Goal: Information Seeking & Learning: Check status

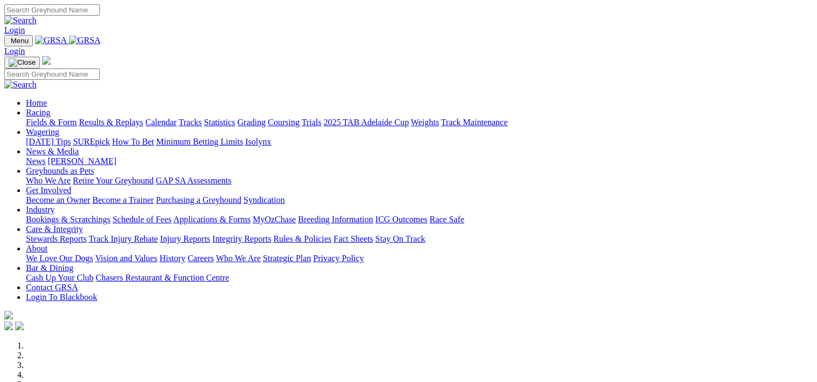
scroll to position [408, 0]
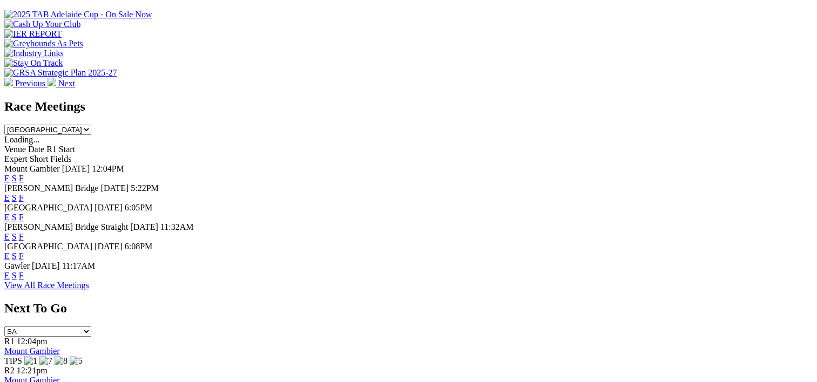
click at [24, 276] on link "F" at bounding box center [21, 275] width 5 height 9
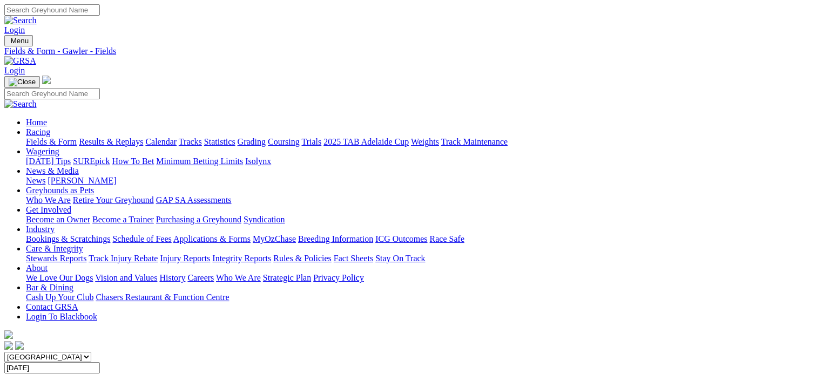
click at [66, 137] on link "Fields & Form" at bounding box center [51, 141] width 51 height 9
click at [91, 352] on select "South Australia New South Wales Northern Territory Queensland Tasmania Victoria…" at bounding box center [47, 357] width 87 height 10
select select "NSW"
click at [70, 352] on select "South Australia New South Wales Northern Territory Queensland Tasmania Victoria…" at bounding box center [47, 357] width 87 height 10
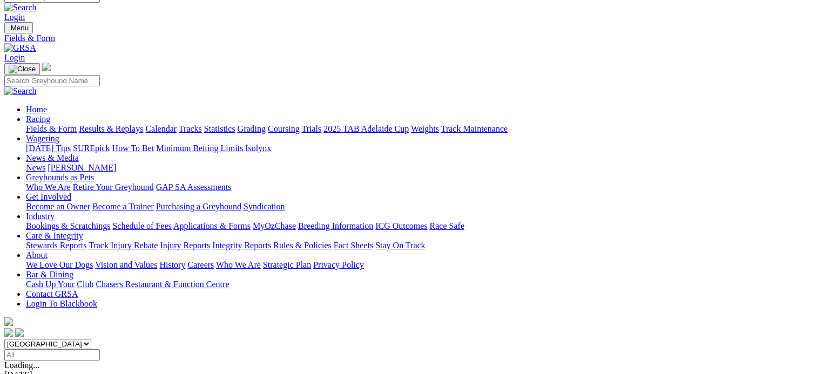
scroll to position [26, 0]
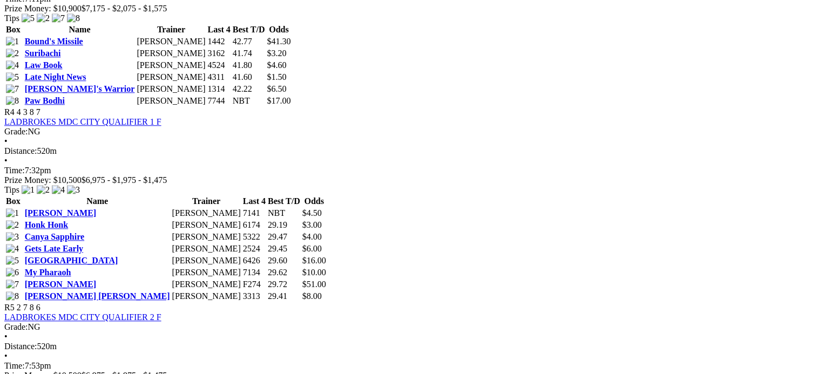
scroll to position [1006, 0]
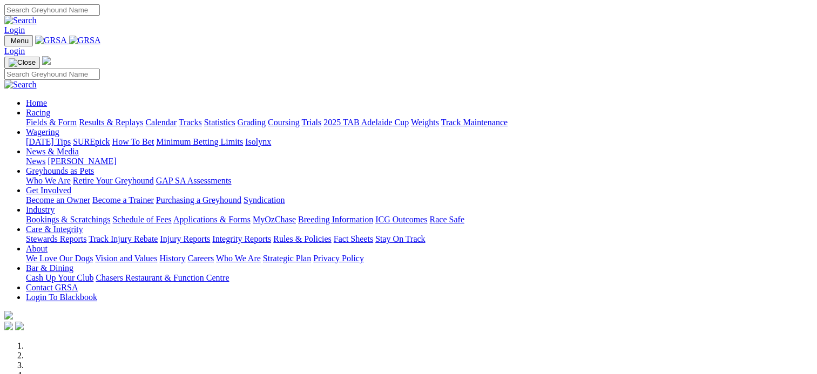
click at [143, 118] on link "Results & Replays" at bounding box center [111, 122] width 64 height 9
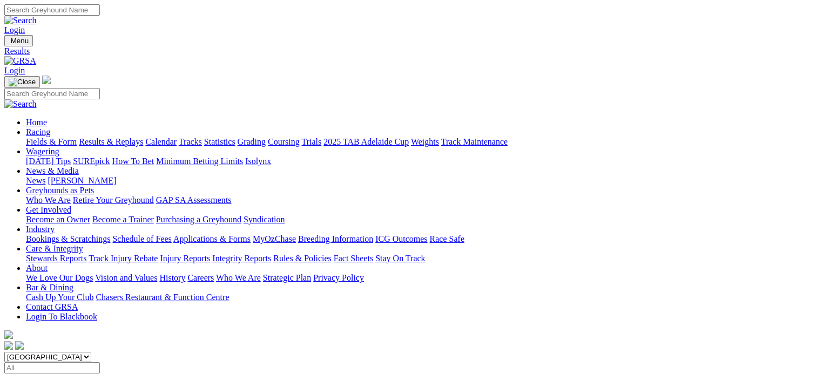
click at [91, 352] on select "South Australia New South Wales Northern Territory Queensland Tasmania Victoria…" at bounding box center [47, 357] width 87 height 10
select select "[GEOGRAPHIC_DATA]"
click at [70, 352] on select "South Australia New South Wales Northern Territory Queensland Tasmania Victoria…" at bounding box center [47, 357] width 87 height 10
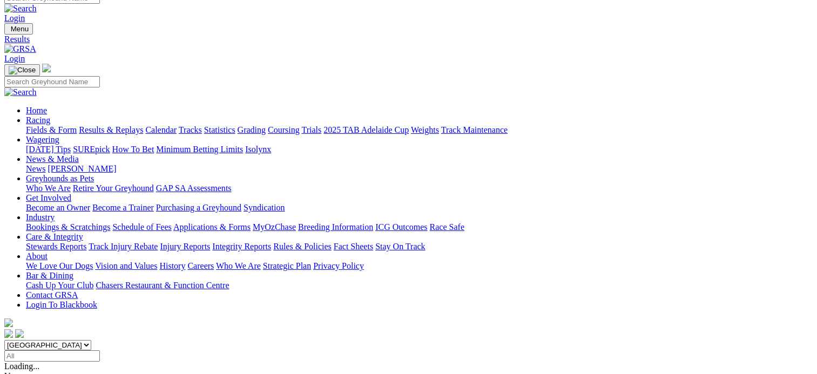
scroll to position [13, 0]
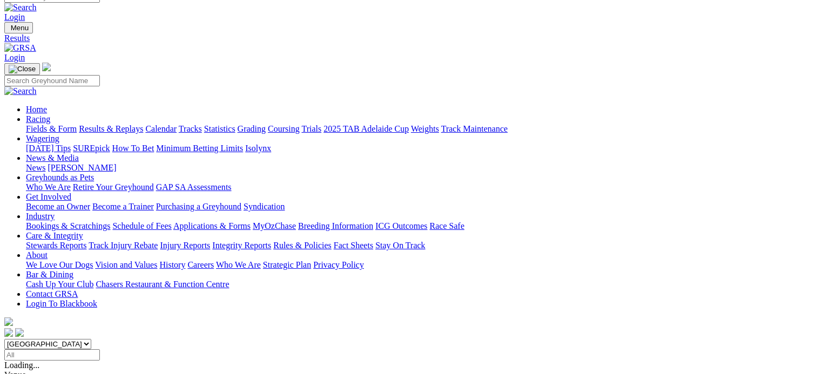
click at [100, 349] on input "Select date" at bounding box center [52, 354] width 96 height 11
type input "[DATE]"
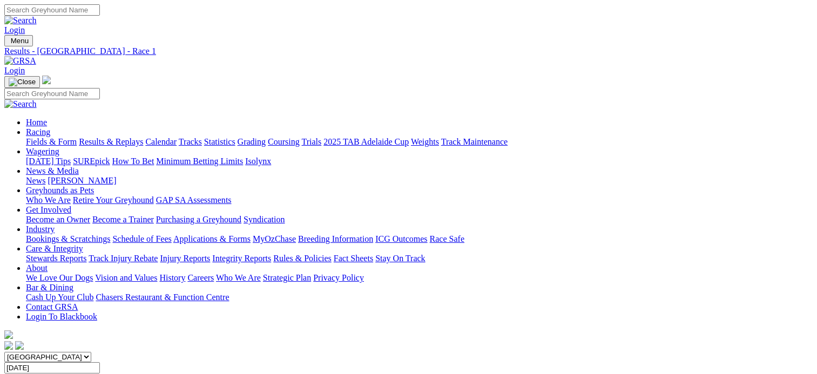
click at [95, 374] on div "SUMMARY 10 races" at bounding box center [408, 379] width 808 height 10
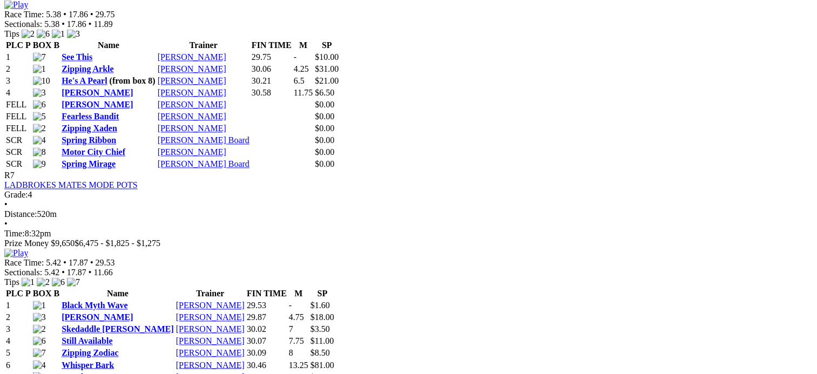
scroll to position [1684, 0]
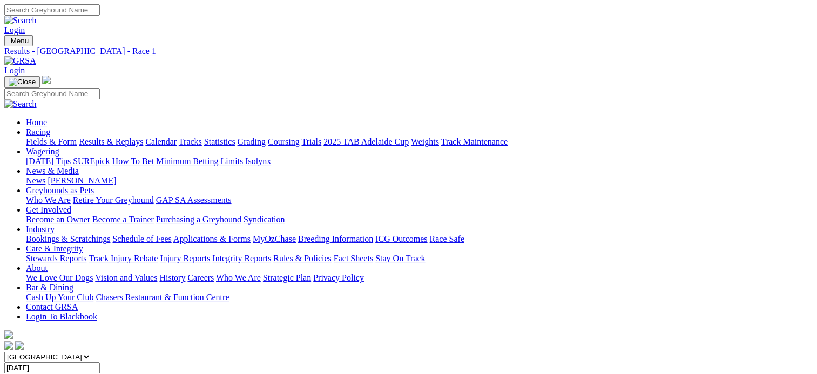
click at [100, 362] on input "Saturday, 27 Sep 2025" at bounding box center [52, 367] width 96 height 11
type input "Saturday, 20 Sep 2025"
click at [100, 362] on input "[DATE]" at bounding box center [52, 367] width 96 height 11
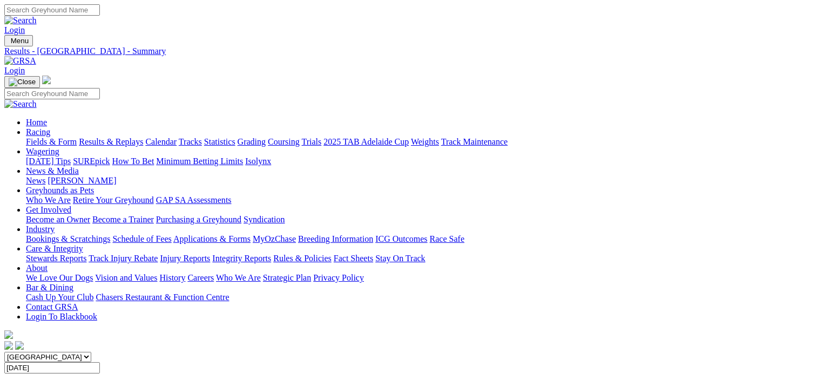
type input "[DATE]"
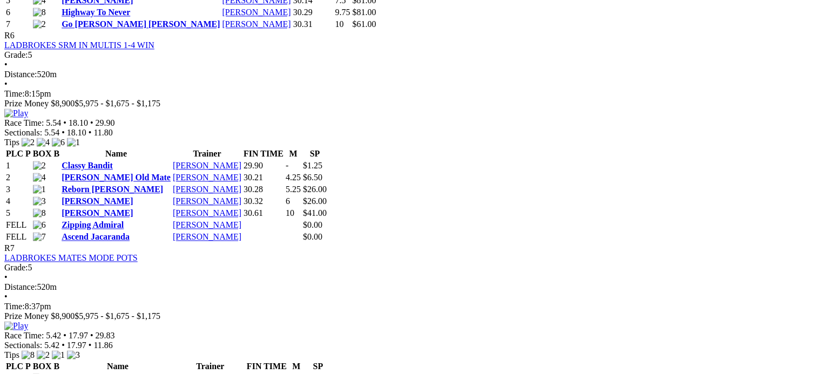
scroll to position [1557, 0]
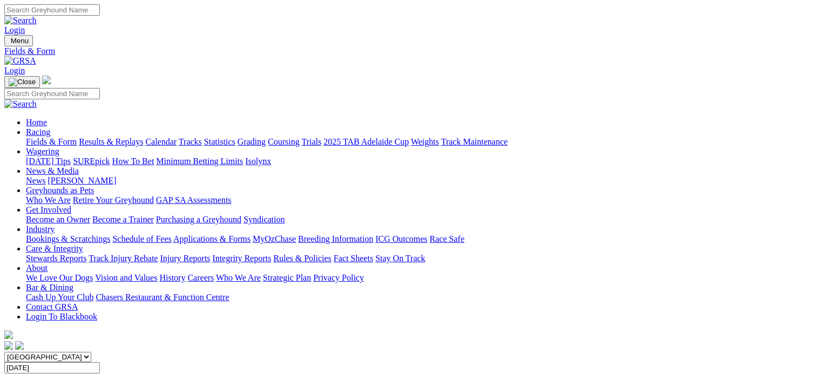
click at [100, 362] on input "Saturday, 13 Sep 2025" at bounding box center [52, 367] width 96 height 11
type input "Saturday, 6 Sep 2025"
click at [100, 362] on input "Saturday, 6 Sep 2025" at bounding box center [52, 367] width 96 height 11
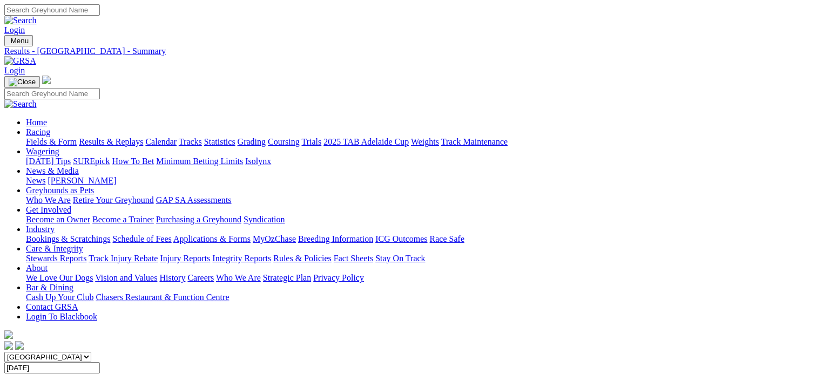
type input "Saturday, 14 Jun 2025"
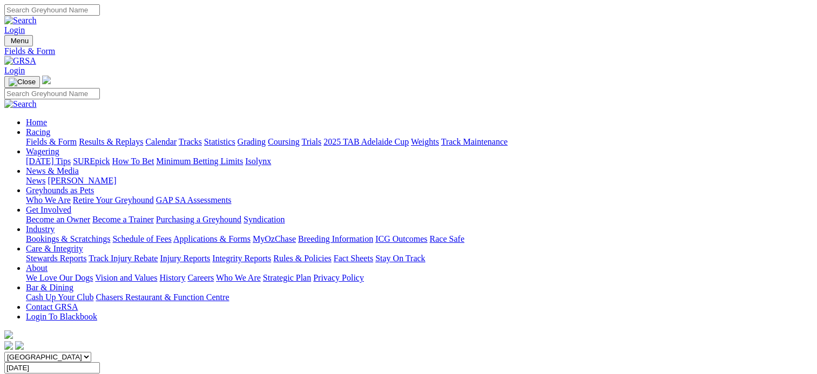
drag, startPoint x: 553, startPoint y: 326, endPoint x: 562, endPoint y: 327, distance: 8.7
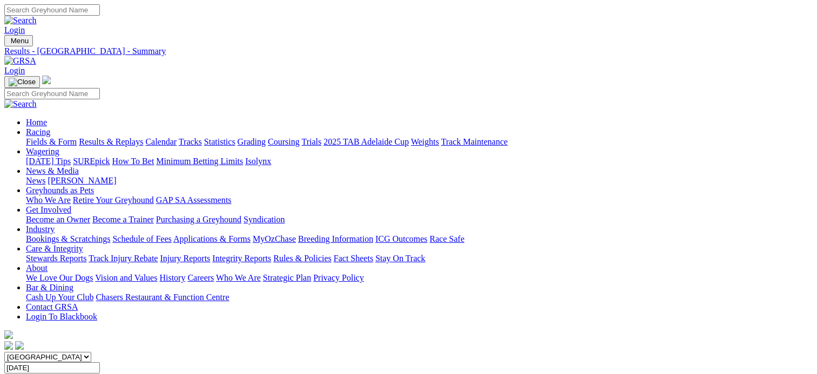
click at [100, 362] on input "[DATE]" at bounding box center [52, 367] width 96 height 11
type input "[DATE]"
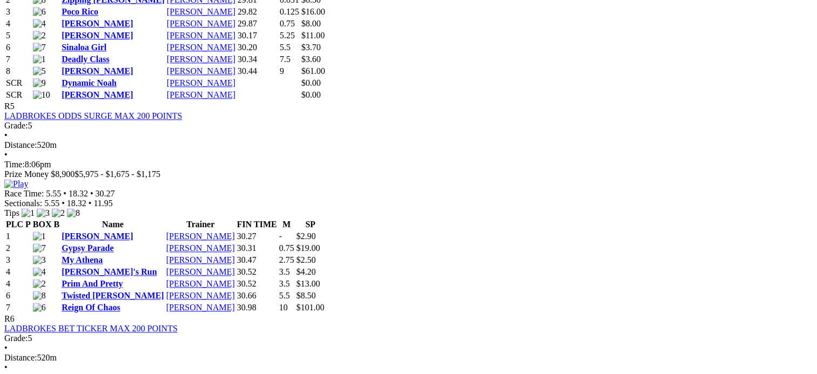
scroll to position [1570, 0]
